Goal: Feedback & Contribution: Contribute content

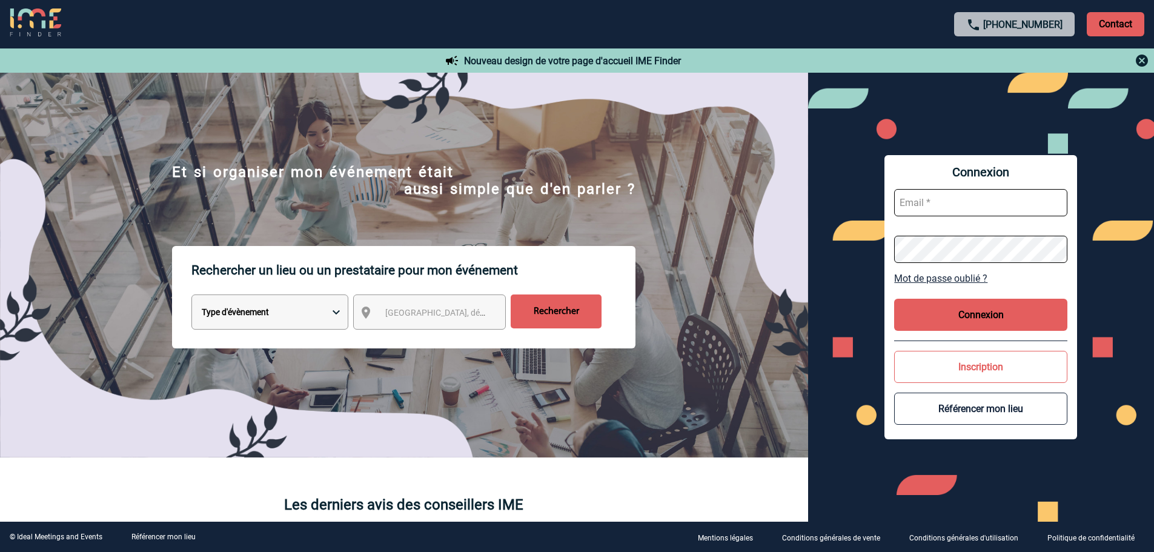
click at [370, 311] on img at bounding box center [366, 312] width 15 height 15
click at [400, 315] on span "Ville, département, région..." at bounding box center [469, 313] width 168 height 10
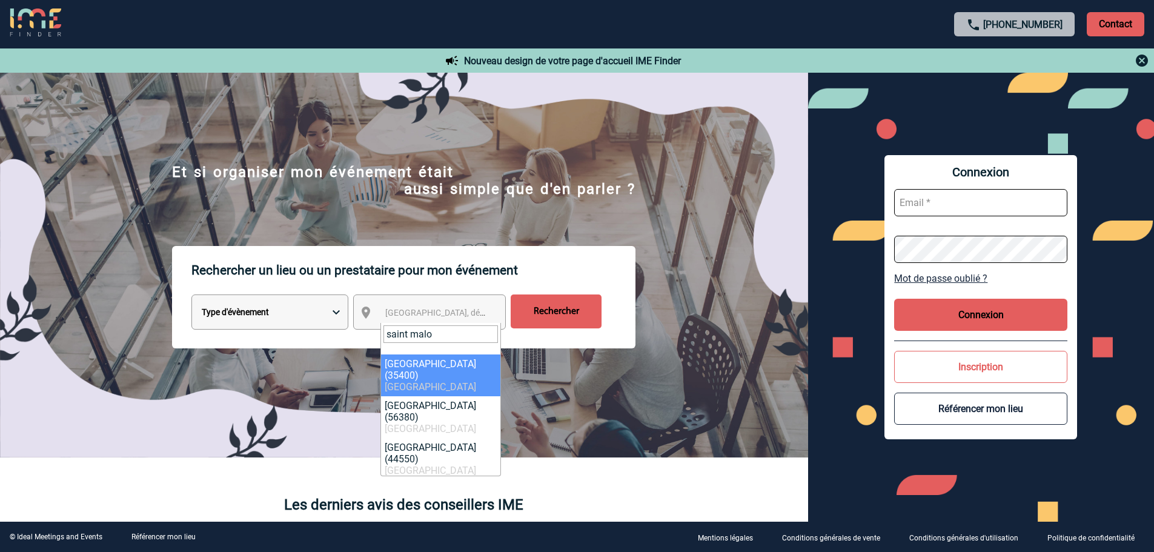
type input "saint malo"
select select "2261"
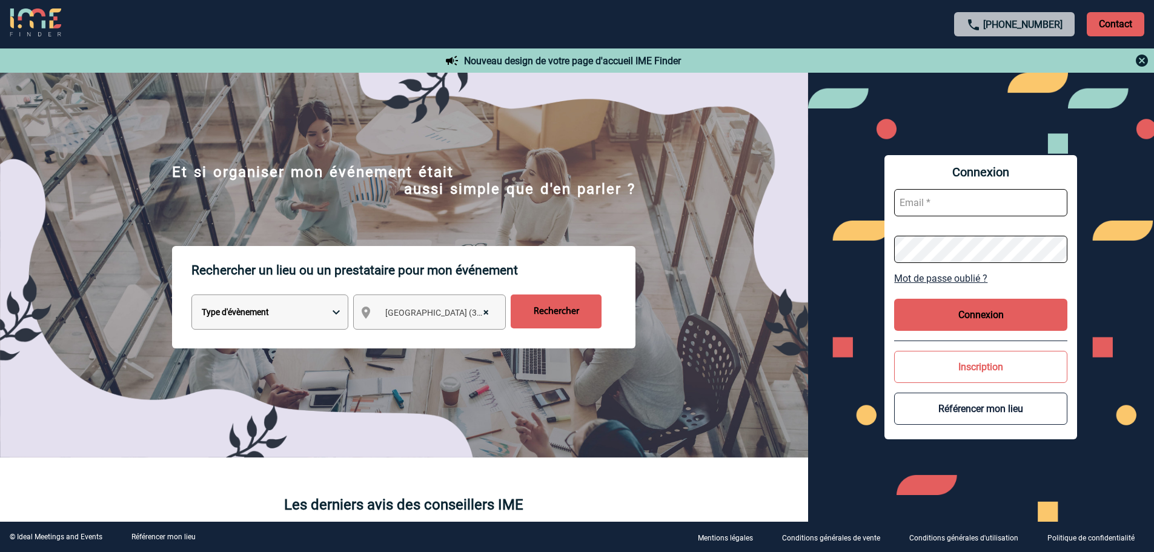
click at [544, 316] on input "Rechercher" at bounding box center [556, 311] width 91 height 34
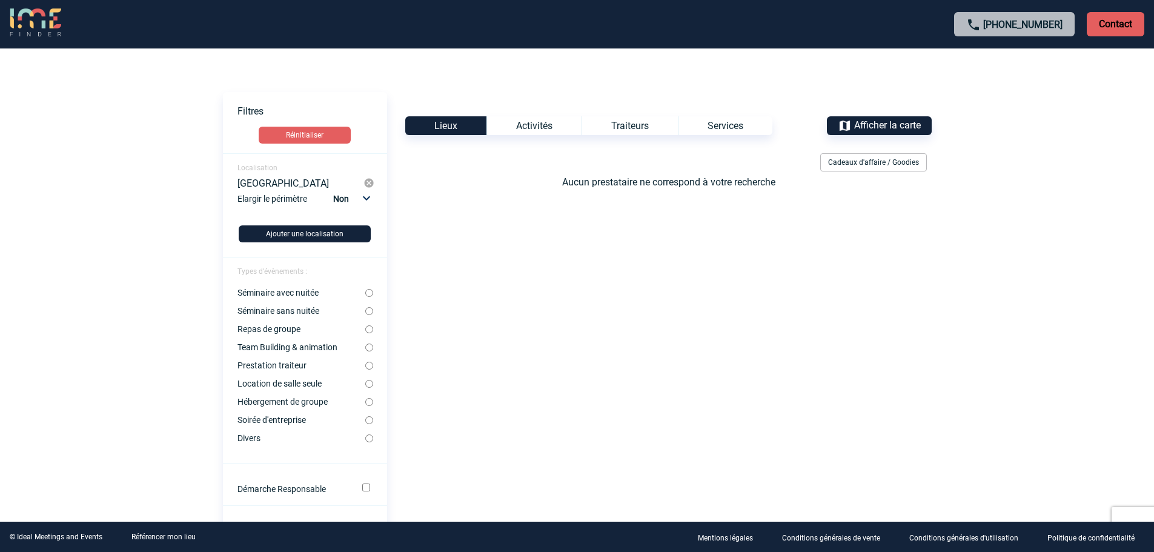
click at [50, 25] on img at bounding box center [35, 22] width 51 height 29
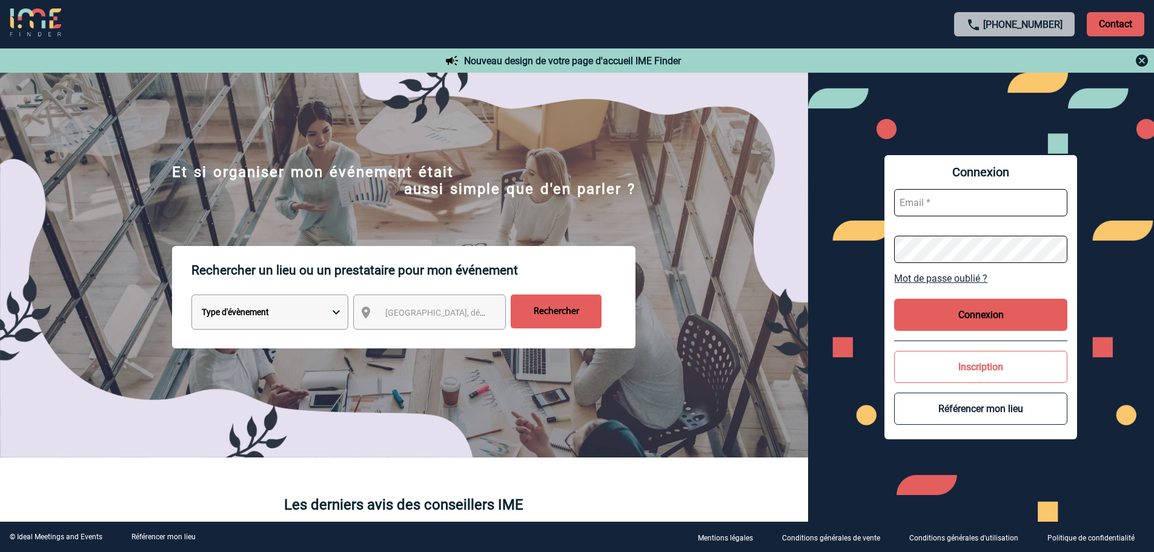
click at [403, 303] on div "[GEOGRAPHIC_DATA], département, région..." at bounding box center [429, 311] width 153 height 35
click at [403, 316] on span "[GEOGRAPHIC_DATA], département, région..." at bounding box center [469, 313] width 168 height 10
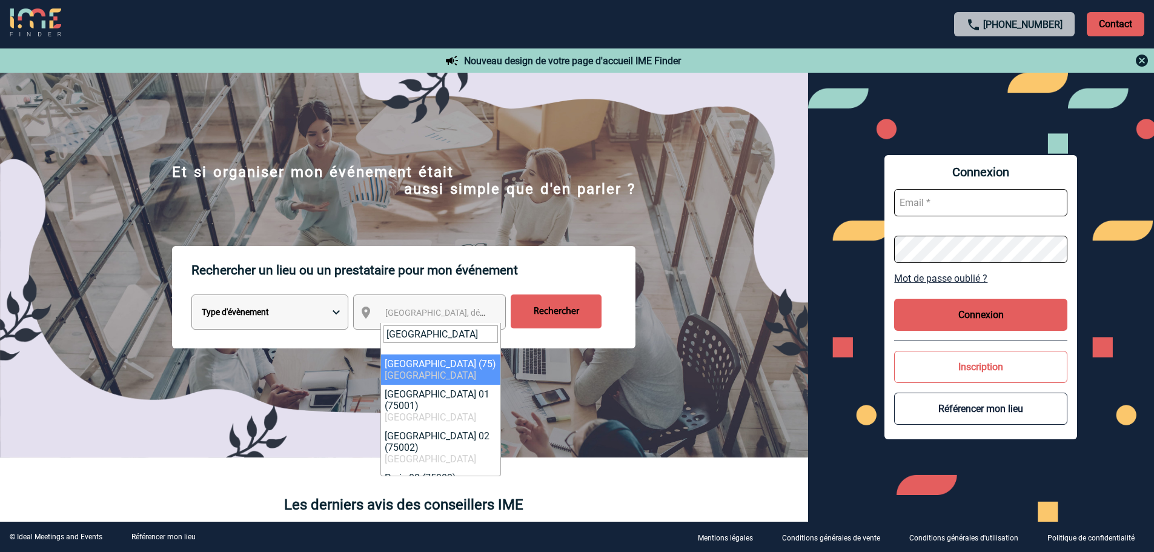
type input "paris"
select select "3"
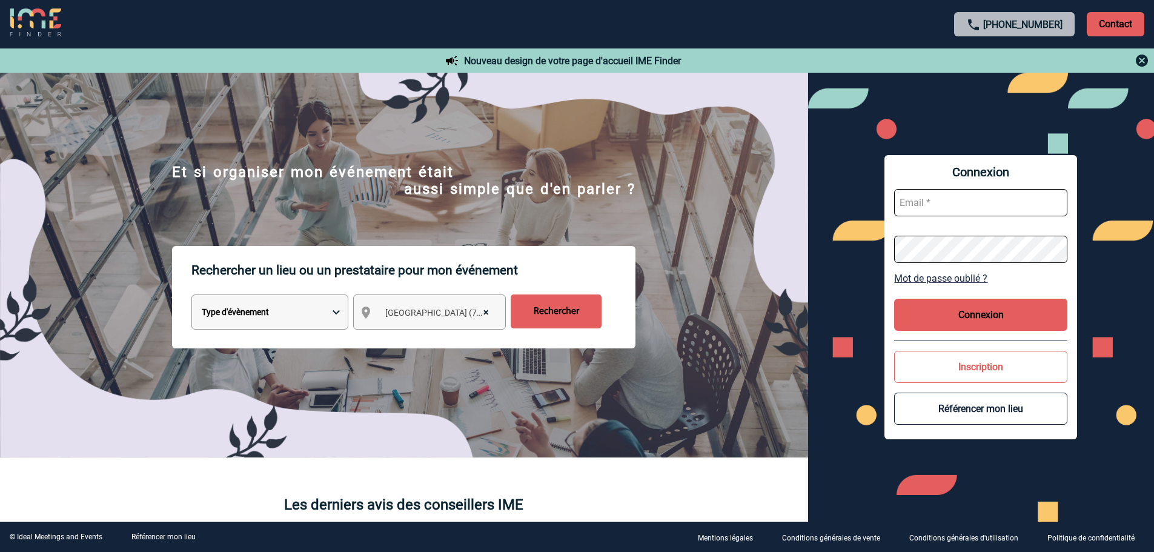
click at [542, 311] on input "Rechercher" at bounding box center [556, 311] width 91 height 34
click at [258, 316] on select "Type d'évènement Séminaire avec nuitée Réunion Repas de groupe Team Building & …" at bounding box center [269, 311] width 157 height 35
select select "1"
click at [191, 296] on select "Type d'évènement Séminaire avec nuitée Réunion Repas de groupe Team Building & …" at bounding box center [269, 311] width 157 height 35
click at [415, 315] on span "[GEOGRAPHIC_DATA], département, région..." at bounding box center [469, 313] width 168 height 10
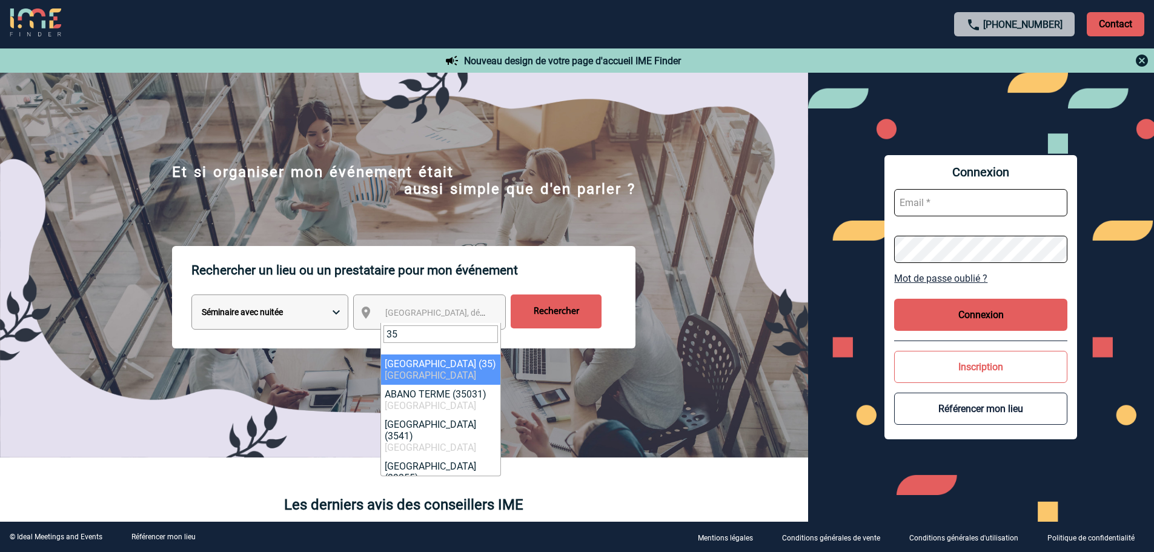
type input "35"
select select "1978"
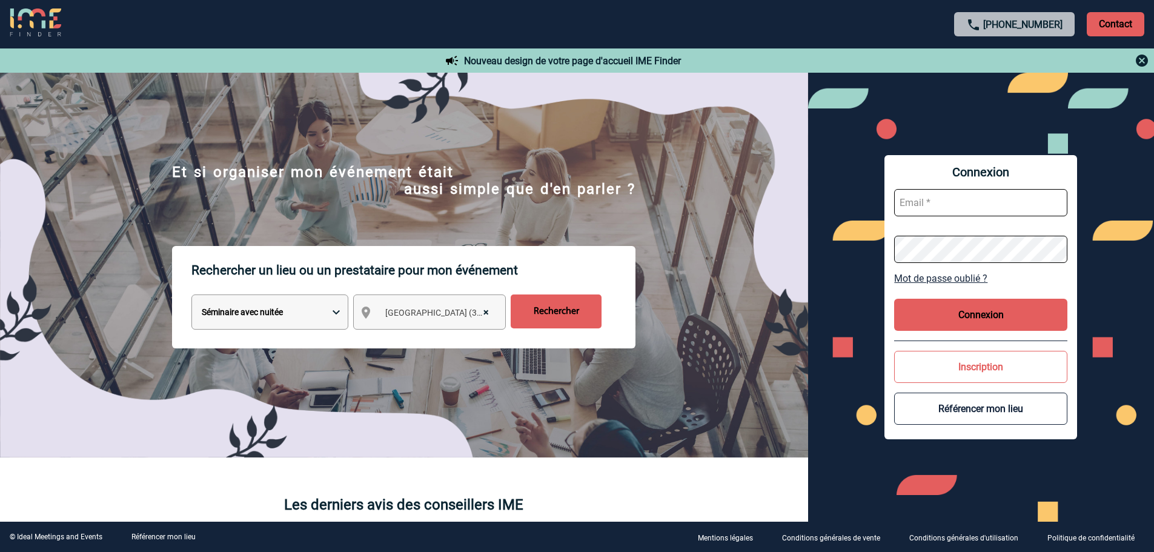
click at [546, 319] on input "Rechercher" at bounding box center [556, 311] width 91 height 34
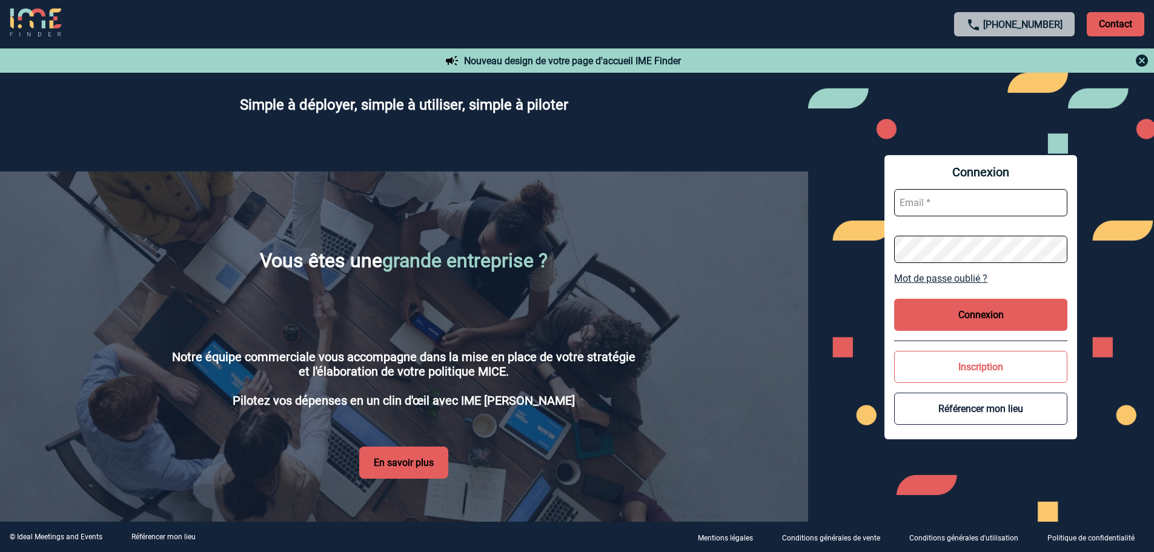
scroll to position [1867, 0]
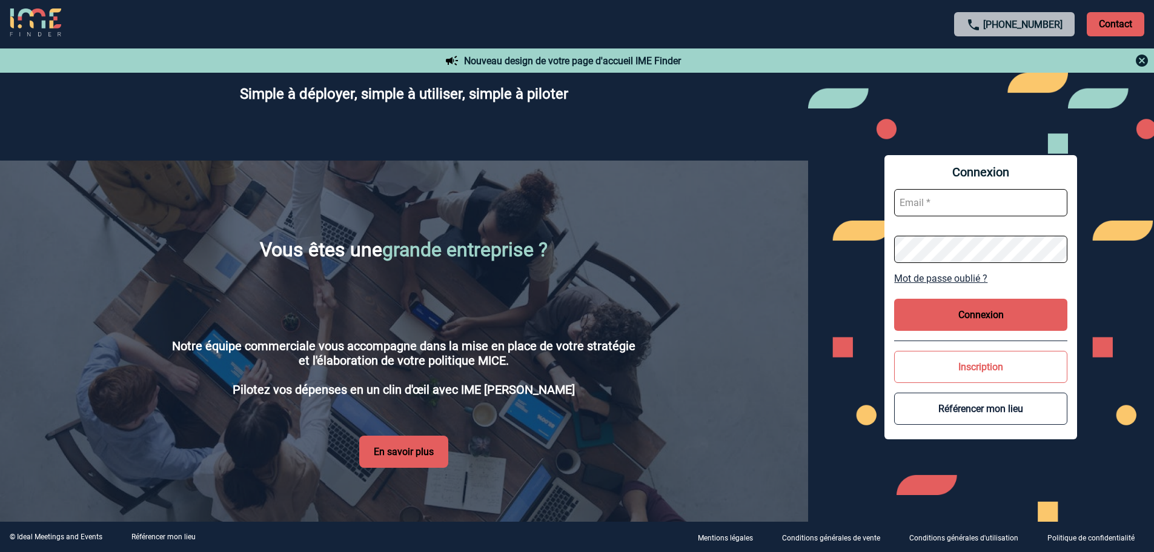
click at [972, 402] on button "Référencer mon lieu" at bounding box center [980, 409] width 173 height 32
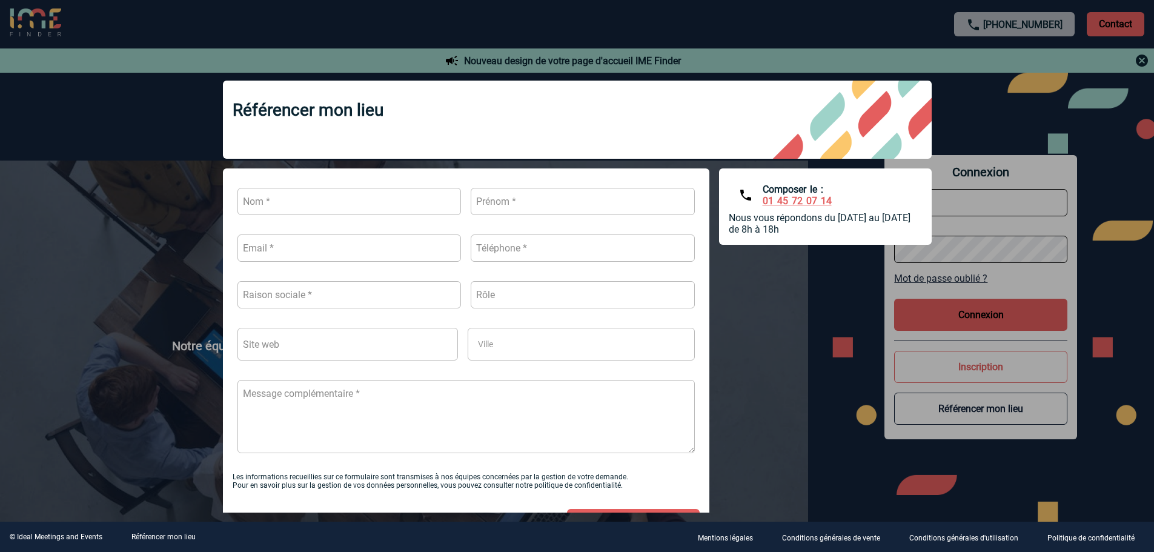
click at [362, 205] on input "text" at bounding box center [349, 201] width 224 height 27
type input "guihard"
type input "karine"
type input "kguihard@st-malo.com"
type input "0299407503"
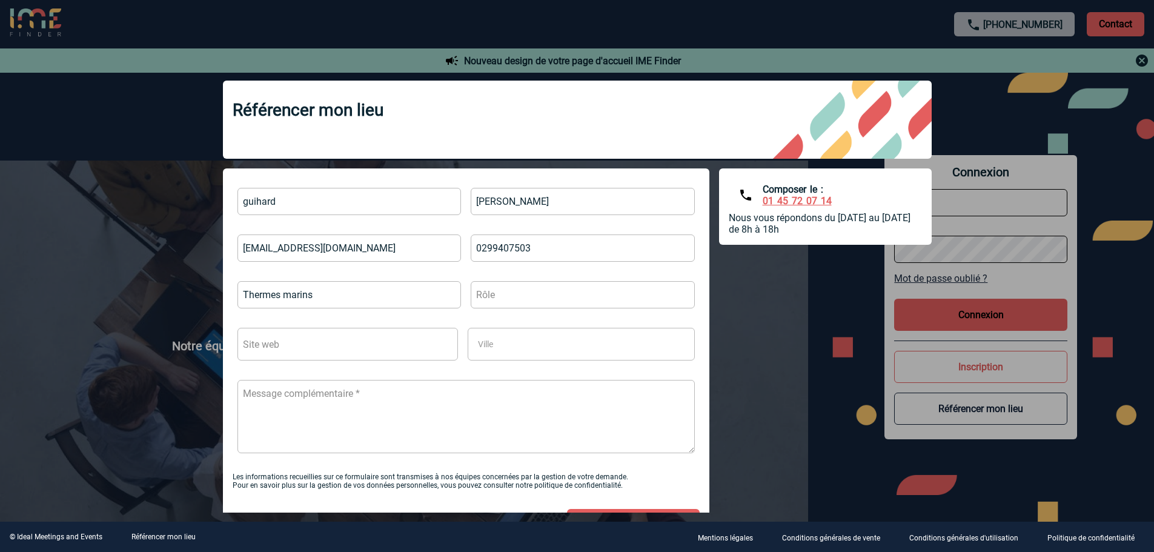
type input "Thermes marins"
type input "dir comm"
type input "www.seminaires.st-malo.com"
type input "M"
click at [500, 365] on input "saint malo" at bounding box center [546, 365] width 145 height 18
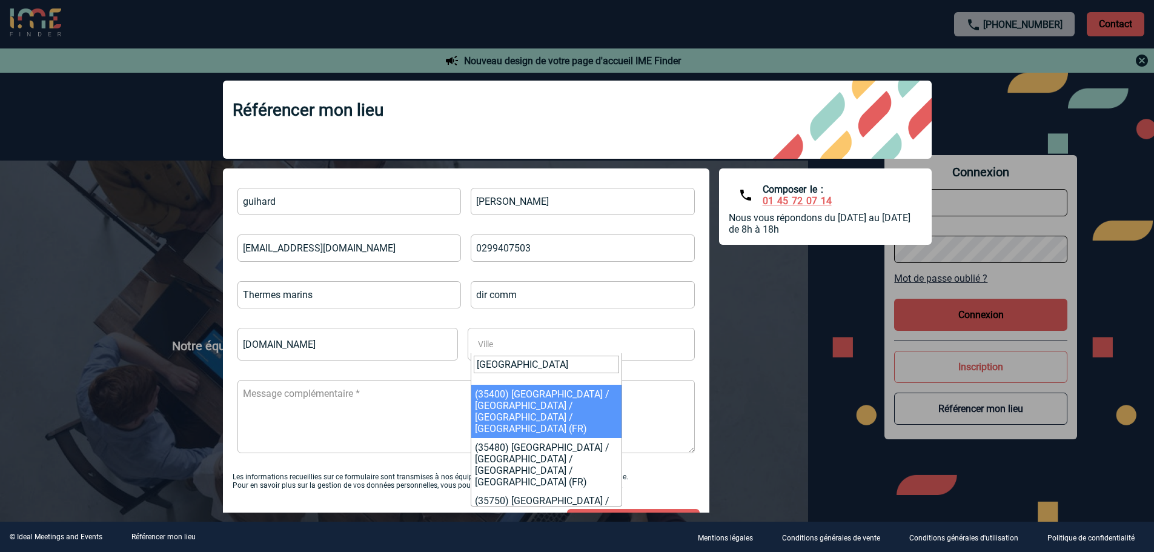
type input "saint-malo"
select select "Saint-Malo"
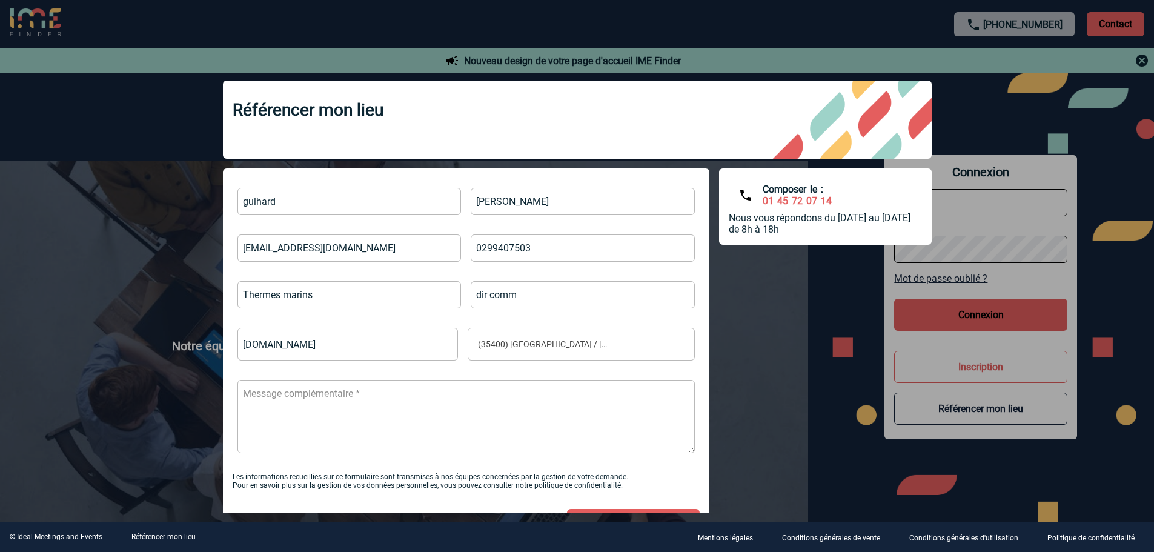
click at [363, 408] on textarea at bounding box center [465, 416] width 457 height 73
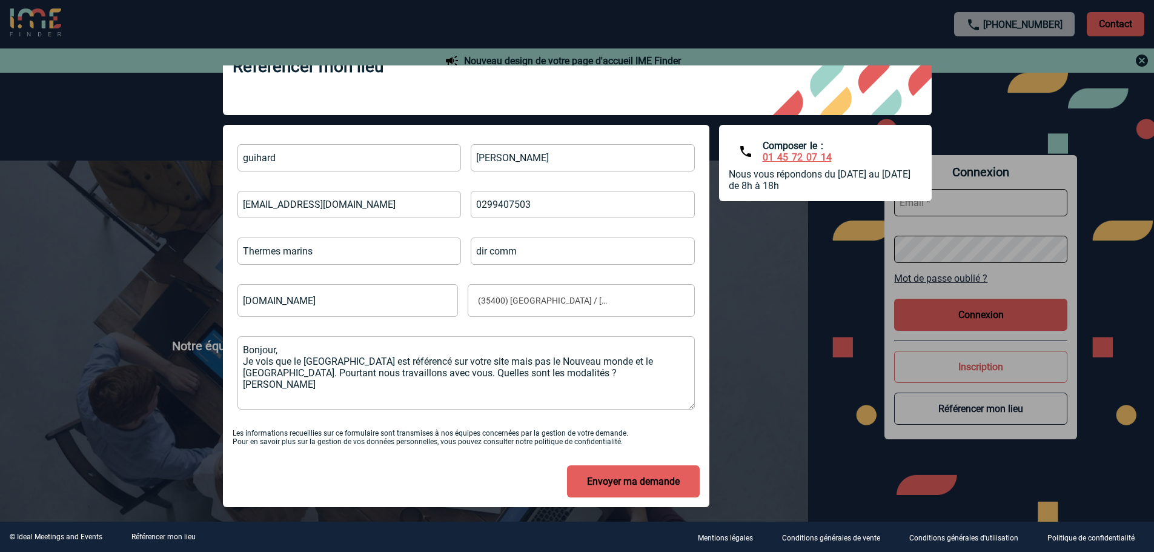
scroll to position [57, 0]
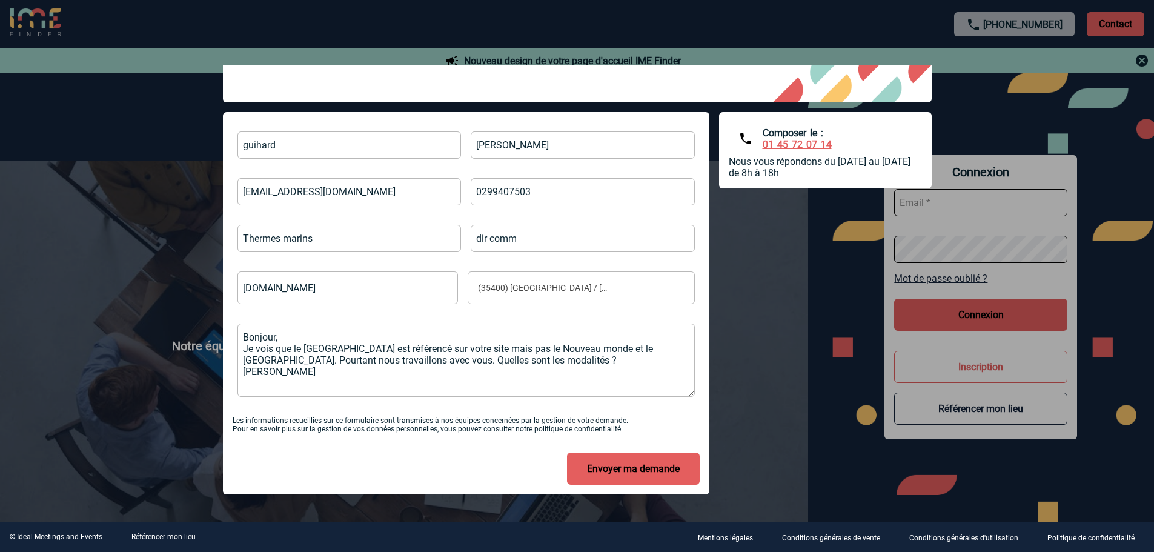
type textarea "Bonjour, Je vois que le Saint Malo golf est référencé sur votre site mais pas l…"
click at [618, 465] on button "Envoyer ma demande" at bounding box center [633, 469] width 133 height 32
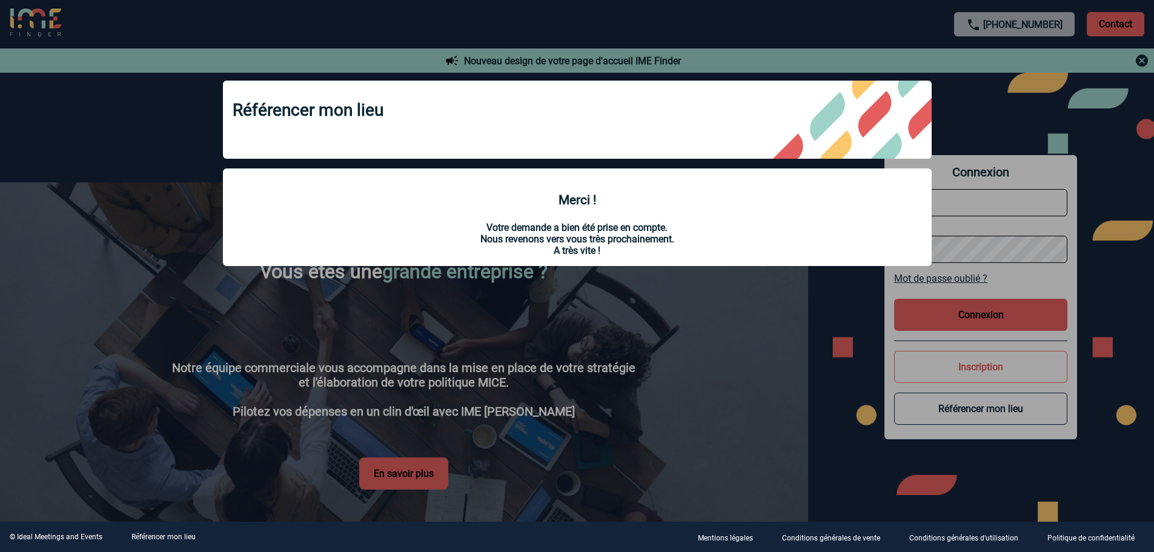
scroll to position [1867, 0]
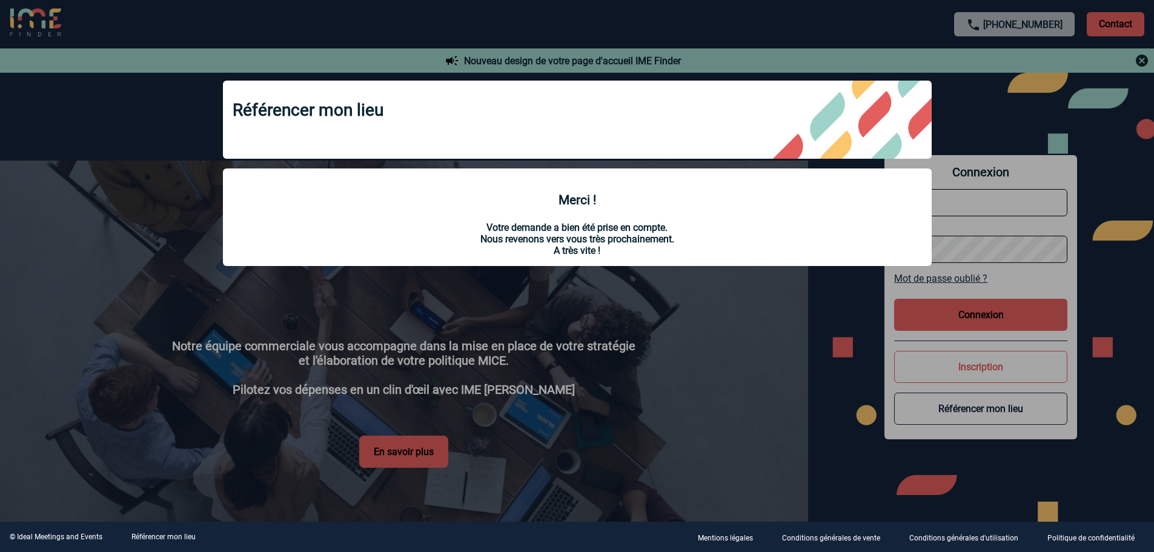
click at [752, 540] on p "Mentions légales" at bounding box center [725, 538] width 55 height 8
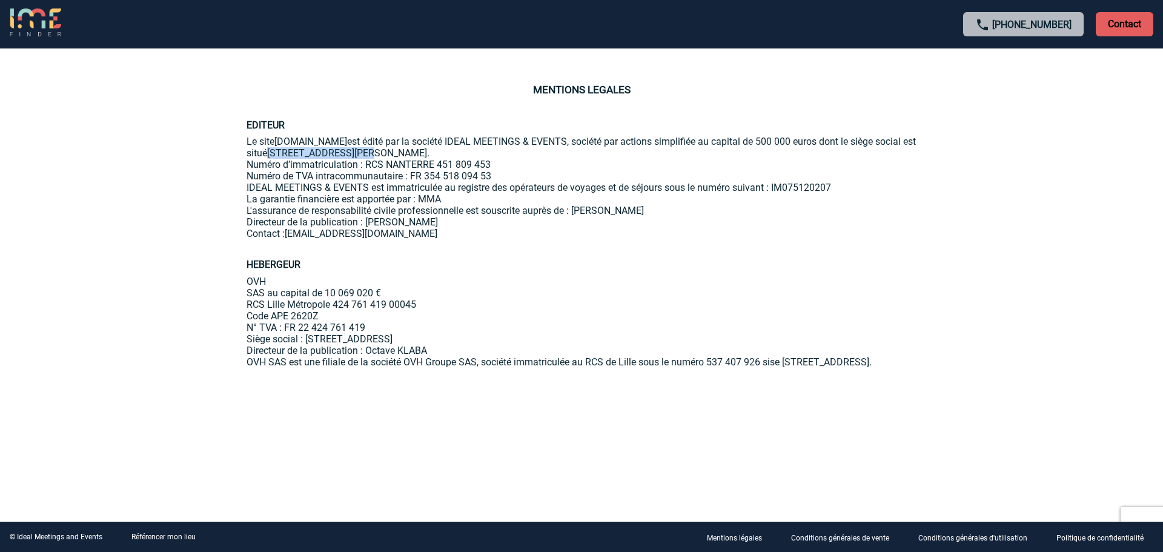
drag, startPoint x: 397, startPoint y: 153, endPoint x: 316, endPoint y: 151, distance: 81.2
click at [316, 151] on span "[STREET_ADDRESS][PERSON_NAME]" at bounding box center [347, 153] width 160 height 12
copy span "[STREET_ADDRESS][PERSON_NAME]"
